Goal: Navigation & Orientation: Find specific page/section

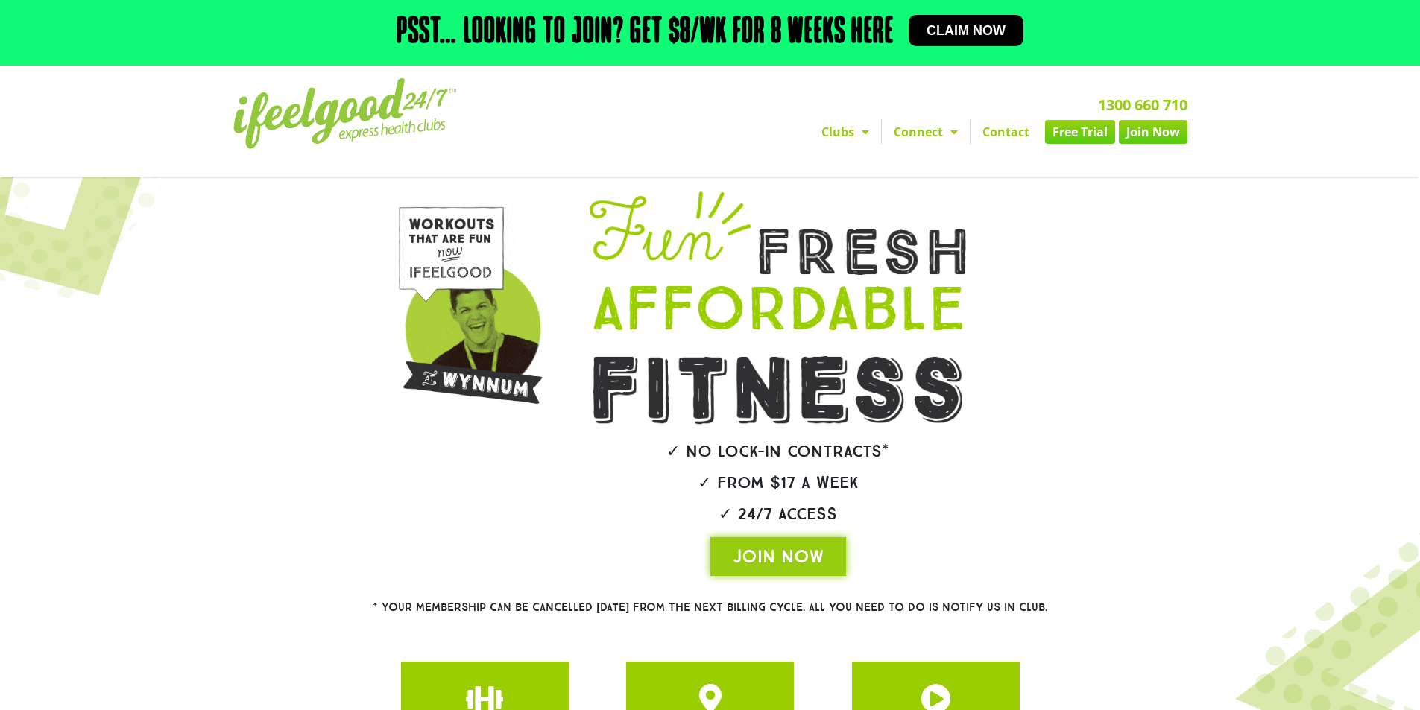
click at [865, 127] on span "Menu" at bounding box center [861, 132] width 15 height 27
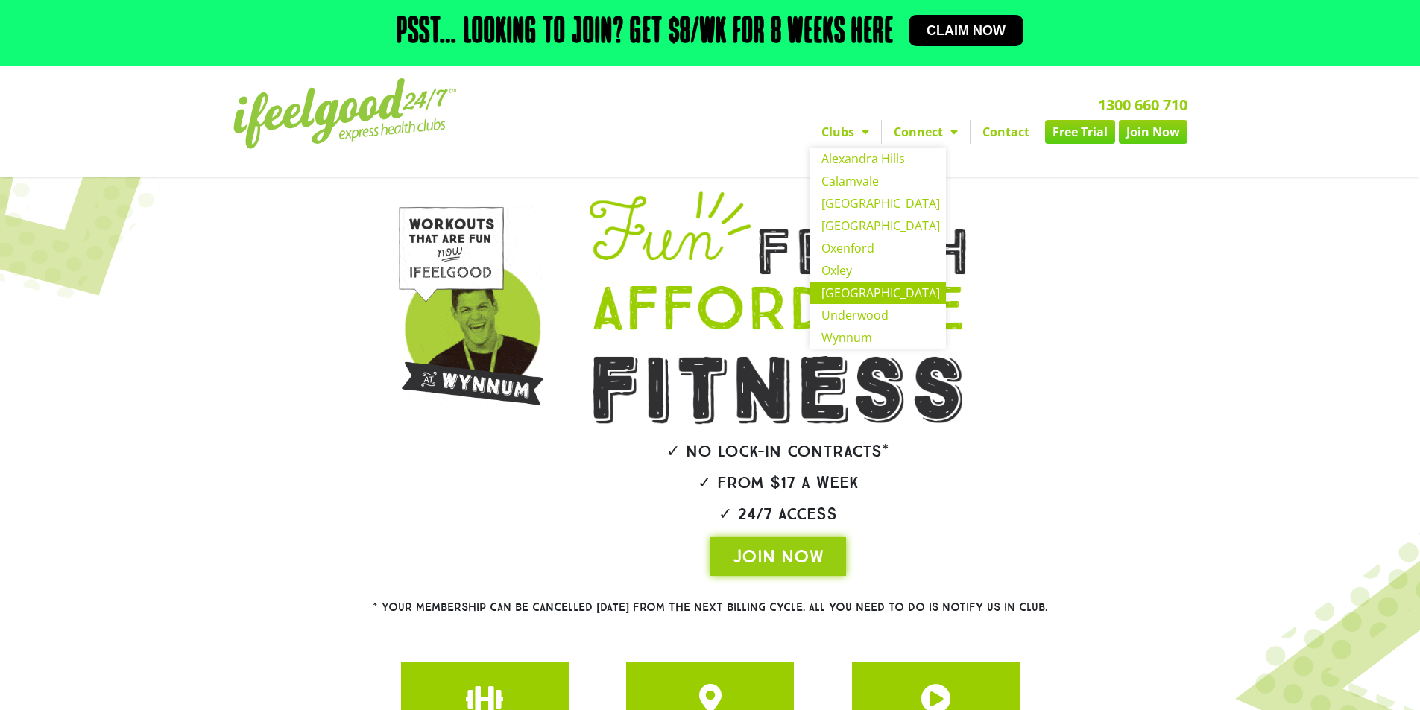
click at [851, 290] on link "[GEOGRAPHIC_DATA]" at bounding box center [877, 293] width 136 height 22
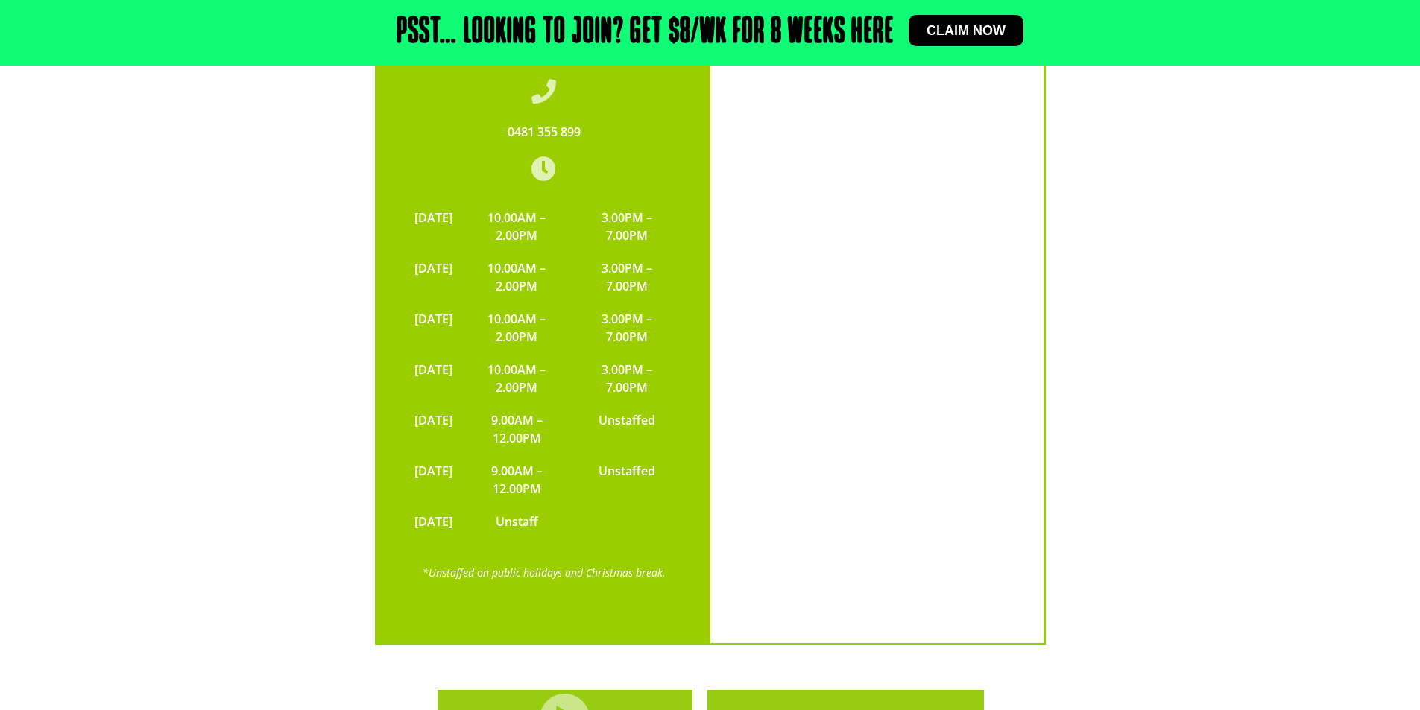
scroll to position [3354, 0]
